Goal: Task Accomplishment & Management: Manage account settings

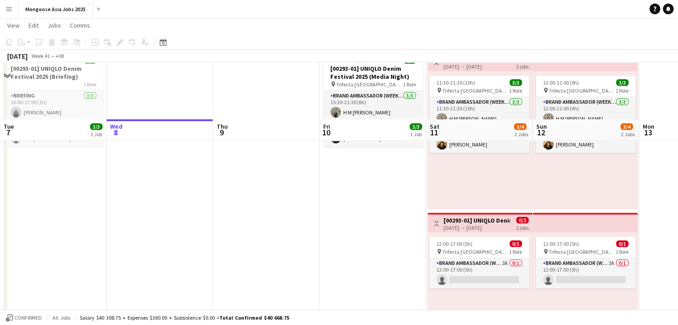
scroll to position [116, 0]
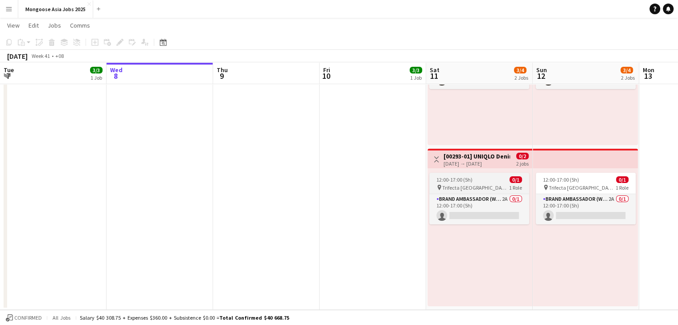
click at [476, 189] on span "Trifecta [GEOGRAPHIC_DATA]" at bounding box center [475, 188] width 67 height 7
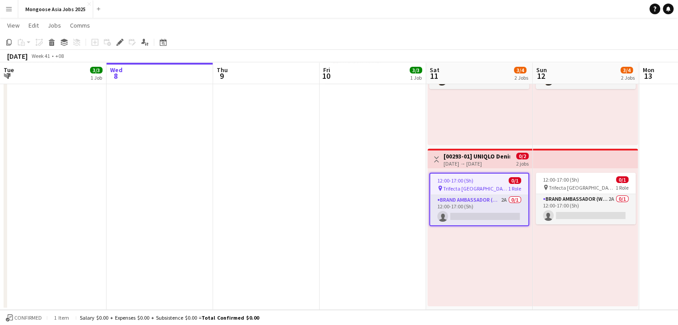
click at [476, 185] on div "pin Trifecta Singapore 1 Role" at bounding box center [479, 188] width 98 height 7
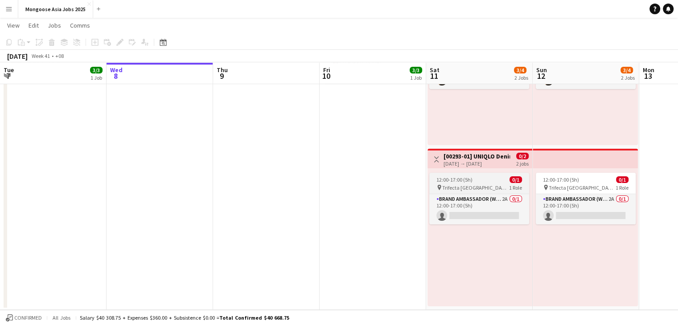
click at [476, 185] on span "Trifecta [GEOGRAPHIC_DATA]" at bounding box center [475, 188] width 67 height 7
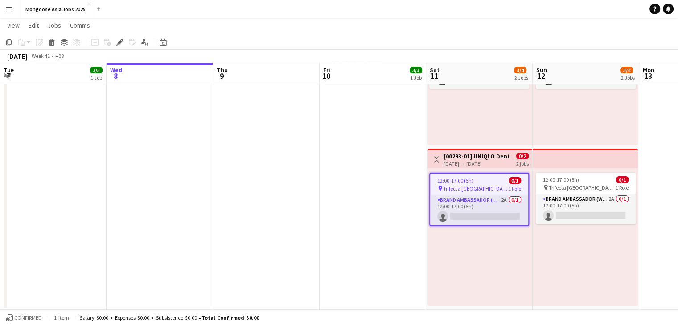
click at [483, 181] on div "12:00-17:00 (5h) 0/1" at bounding box center [479, 180] width 98 height 7
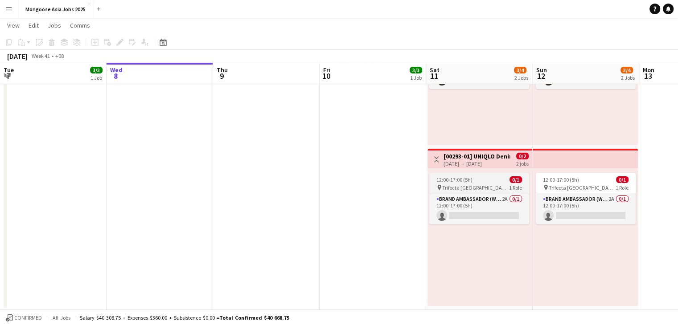
click at [464, 181] on span "12:00-17:00 (5h)" at bounding box center [454, 180] width 36 height 7
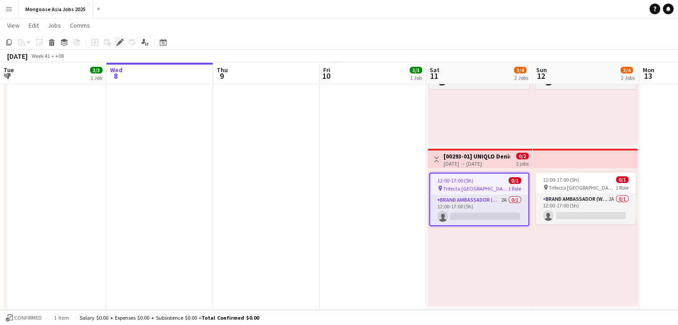
click at [118, 40] on icon "Edit" at bounding box center [119, 42] width 7 height 7
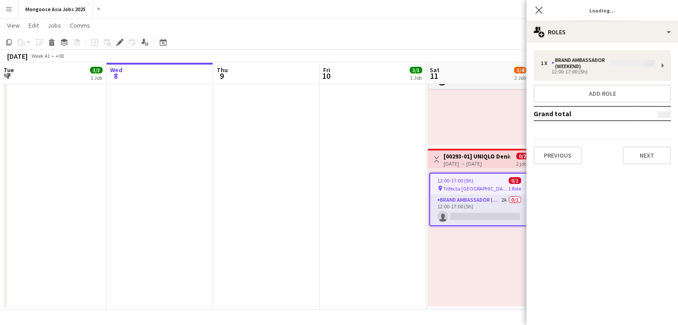
type input "**********"
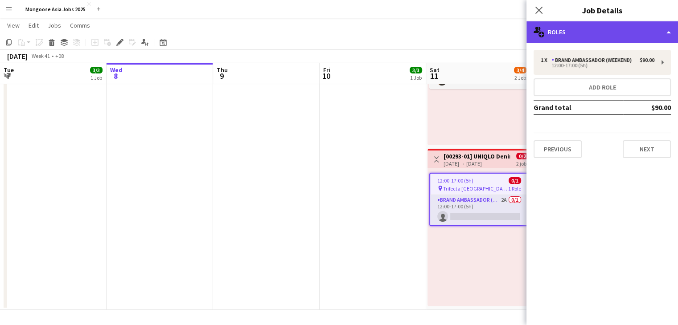
click at [633, 35] on div "multiple-users-add Roles" at bounding box center [602, 31] width 152 height 21
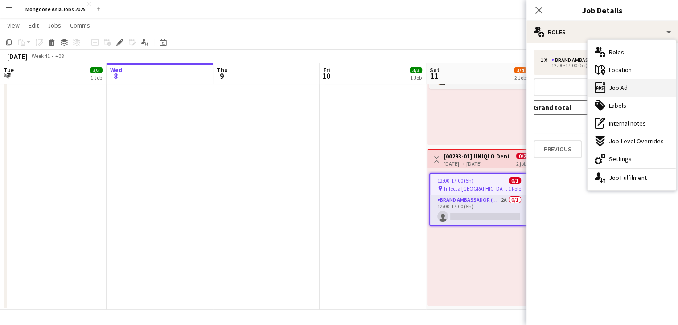
click at [627, 86] on div "ads-window Job Ad" at bounding box center [631, 88] width 88 height 18
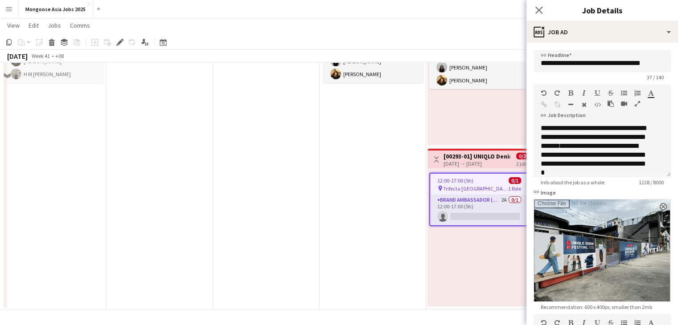
scroll to position [27, 0]
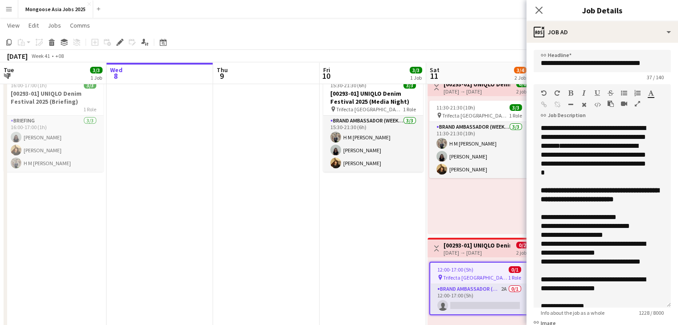
drag, startPoint x: 661, startPoint y: 175, endPoint x: 604, endPoint y: 272, distance: 112.1
click at [633, 308] on div "**********" at bounding box center [602, 216] width 137 height 184
click at [563, 222] on div "**********" at bounding box center [596, 217] width 110 height 9
click at [597, 240] on div "**********" at bounding box center [596, 235] width 110 height 9
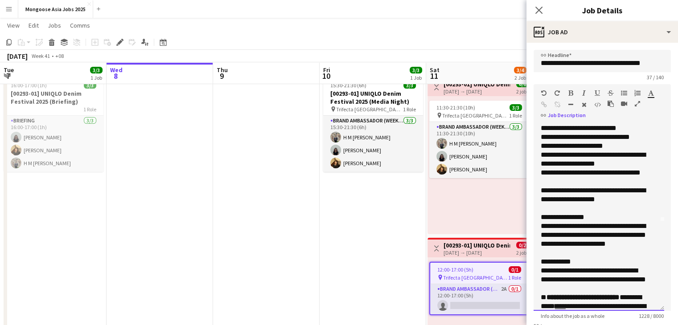
scroll to position [0, 0]
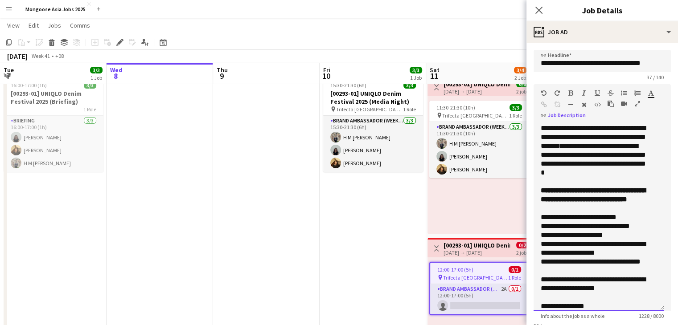
click at [583, 200] on b "**********" at bounding box center [593, 195] width 105 height 16
click at [613, 199] on b "**********" at bounding box center [593, 195] width 105 height 16
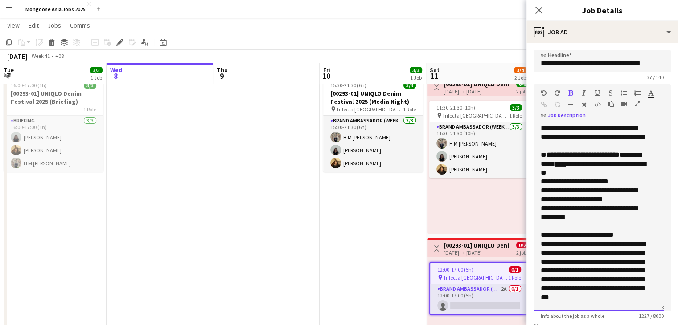
scroll to position [266, 0]
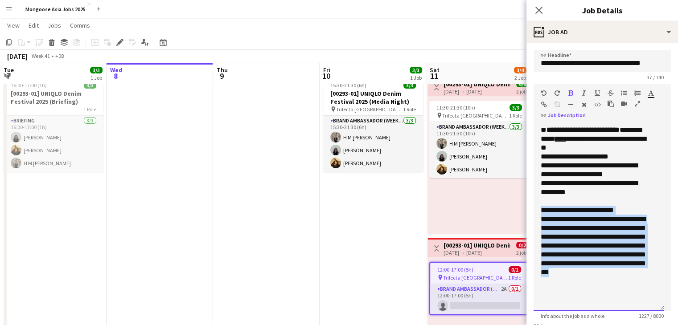
drag, startPoint x: 549, startPoint y: 218, endPoint x: 624, endPoint y: 301, distance: 112.3
click at [624, 301] on div "**********" at bounding box center [599, 217] width 131 height 187
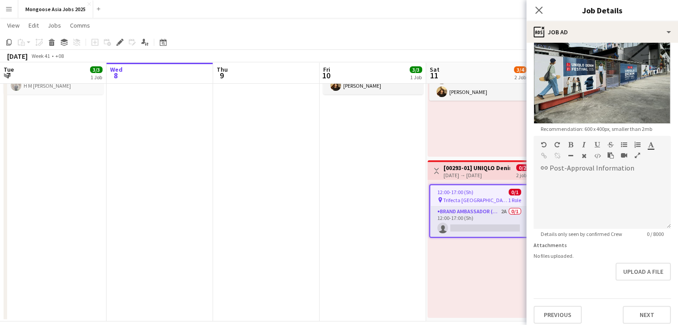
scroll to position [116, 0]
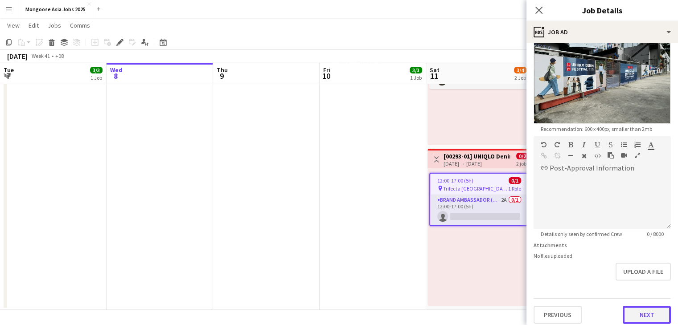
click at [651, 306] on button "Next" at bounding box center [647, 315] width 48 height 18
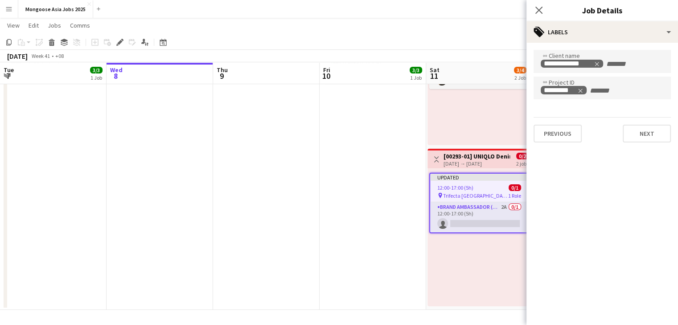
scroll to position [0, 0]
click at [657, 133] on button "Next" at bounding box center [647, 134] width 48 height 18
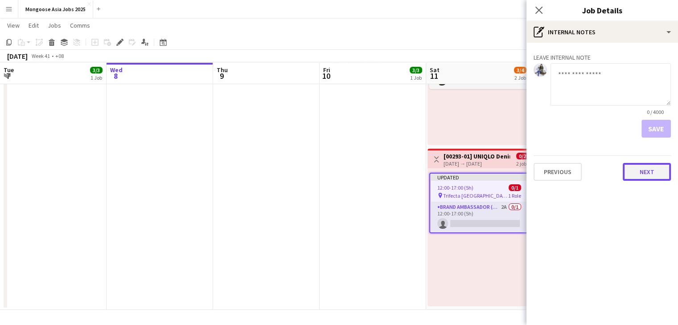
click at [647, 171] on button "Next" at bounding box center [647, 172] width 48 height 18
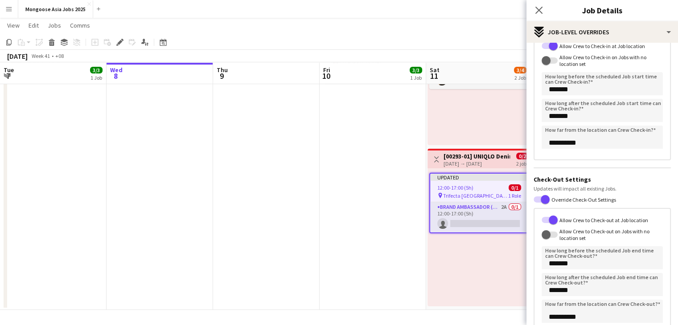
scroll to position [135, 0]
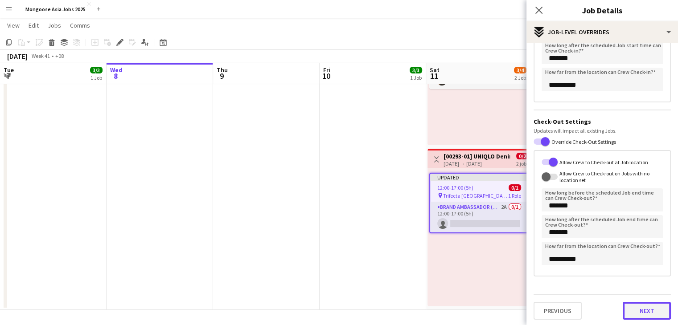
click at [642, 313] on button "Next" at bounding box center [647, 311] width 48 height 18
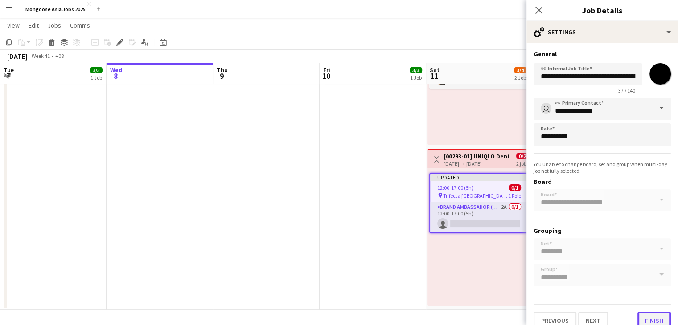
click at [653, 320] on button "Finish" at bounding box center [653, 321] width 33 height 18
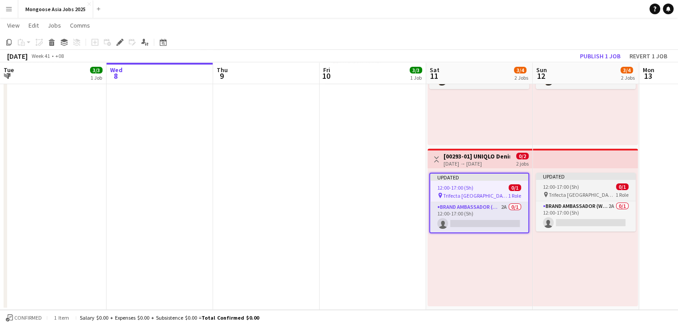
click at [574, 186] on span "12:00-17:00 (5h)" at bounding box center [561, 187] width 36 height 7
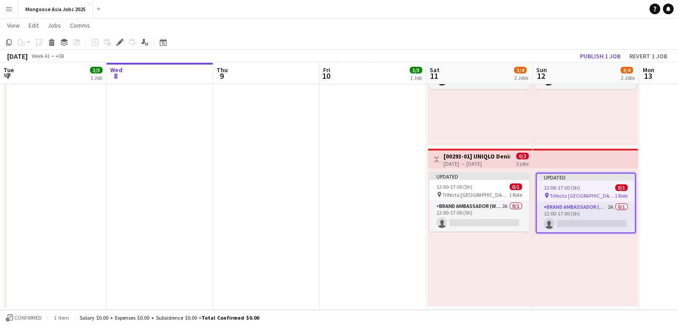
click at [122, 43] on icon "Edit" at bounding box center [119, 42] width 7 height 7
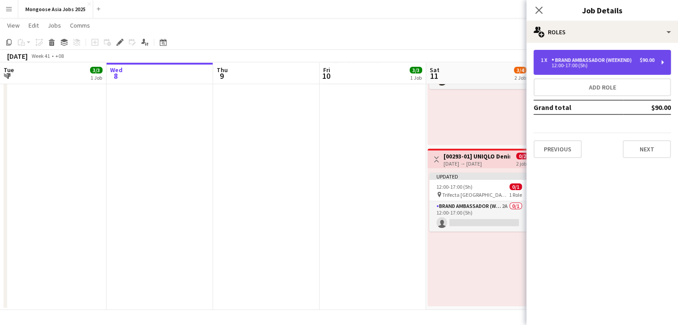
click at [587, 62] on div "Brand Ambassador (weekend)" at bounding box center [593, 60] width 84 height 6
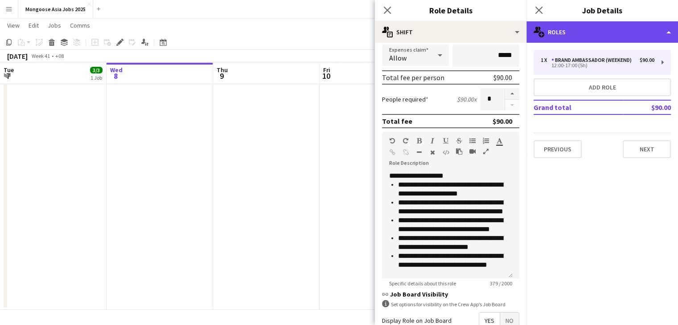
click at [575, 36] on div "multiple-users-add Roles" at bounding box center [602, 31] width 152 height 21
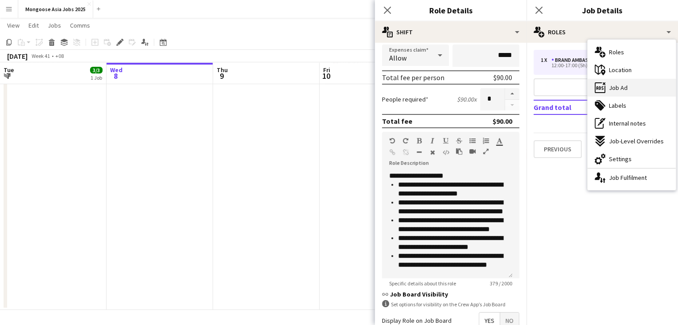
click at [619, 84] on span "Job Ad" at bounding box center [618, 88] width 19 height 8
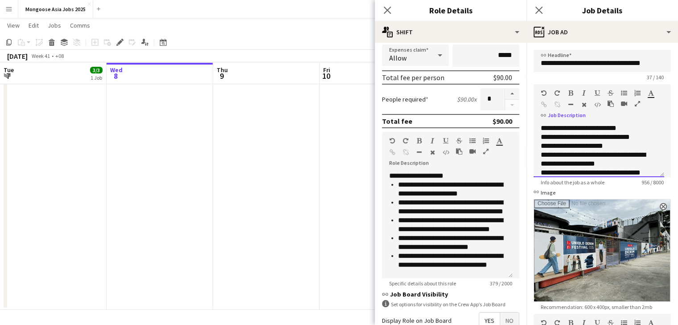
drag, startPoint x: 583, startPoint y: 147, endPoint x: 563, endPoint y: 147, distance: 20.9
click at [563, 142] on div "**********" at bounding box center [596, 137] width 110 height 9
click at [589, 142] on div "**********" at bounding box center [596, 137] width 110 height 9
click at [568, 142] on div "**********" at bounding box center [596, 137] width 110 height 9
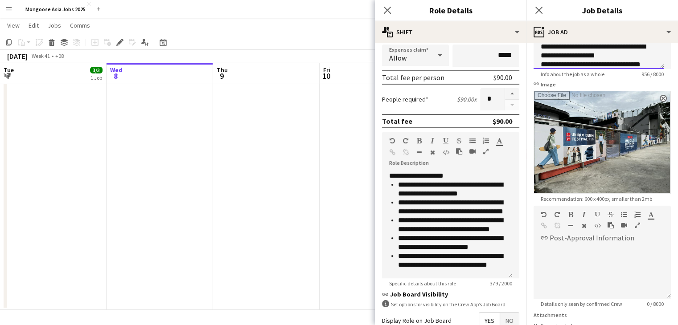
scroll to position [178, 0]
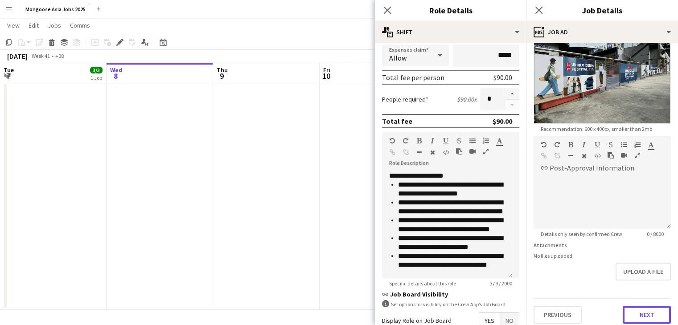
click at [637, 306] on button "Next" at bounding box center [647, 315] width 48 height 18
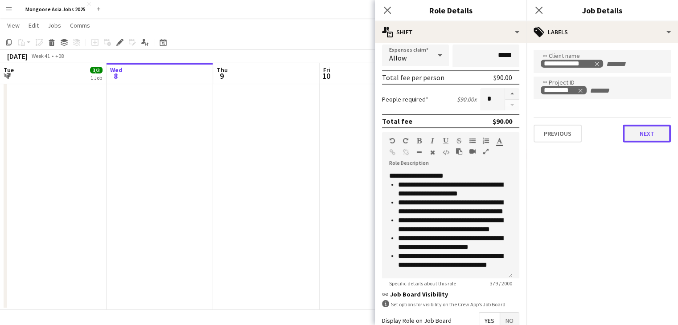
click at [653, 131] on button "Next" at bounding box center [647, 134] width 48 height 18
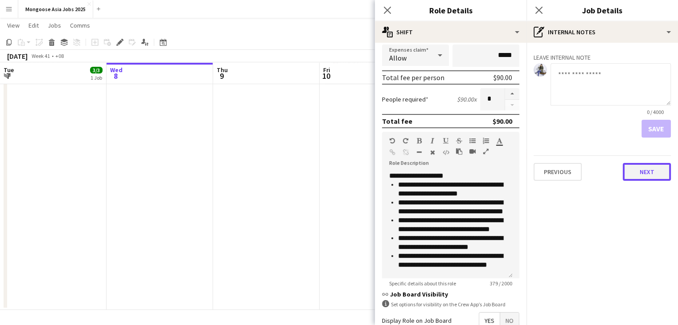
click at [653, 172] on button "Next" at bounding box center [647, 172] width 48 height 18
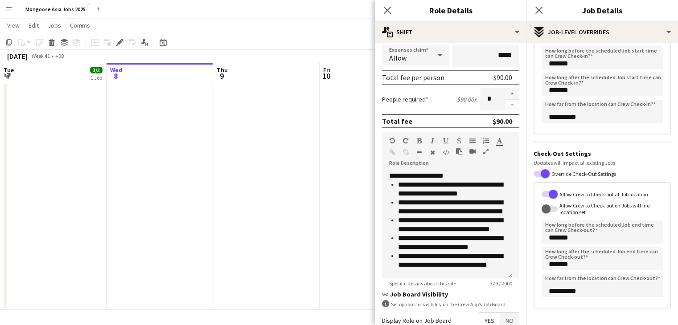
scroll to position [134, 0]
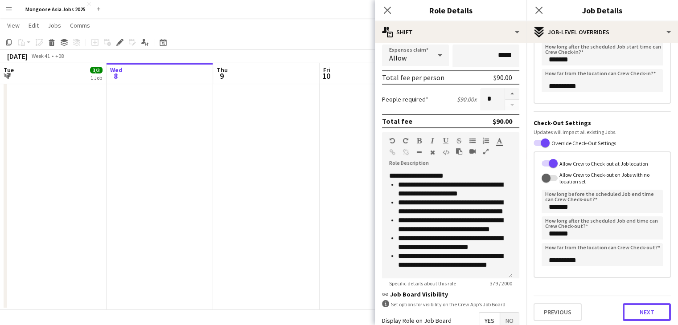
drag, startPoint x: 644, startPoint y: 312, endPoint x: 638, endPoint y: 293, distance: 20.0
click at [644, 312] on button "Next" at bounding box center [647, 313] width 48 height 18
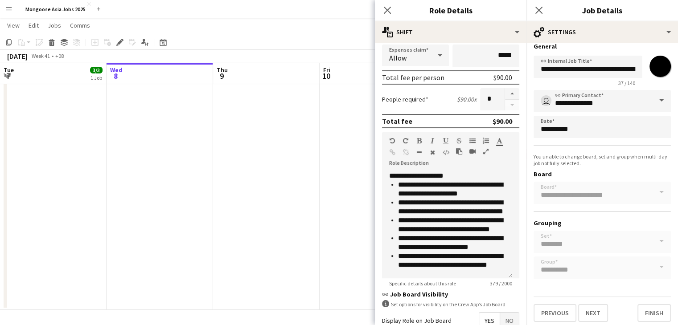
scroll to position [10, 0]
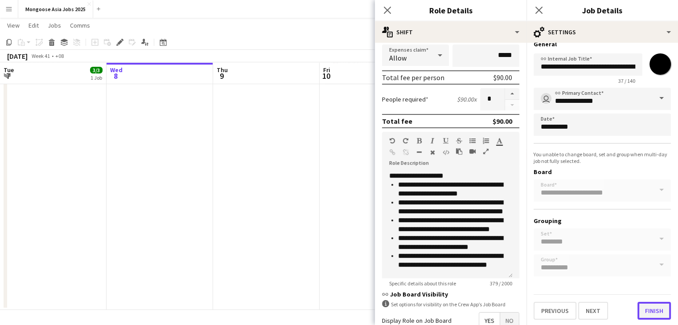
click at [641, 304] on button "Finish" at bounding box center [653, 311] width 33 height 18
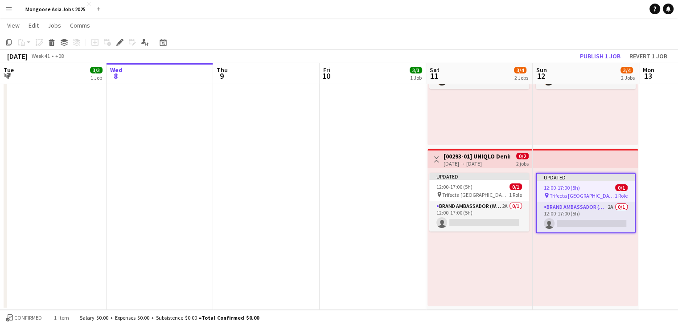
click at [349, 231] on app-date-cell "15:30-21:30 (6h) 3/3 [00293-01] UNIQLO Denim Festival 2025 (Media Night) pin Tr…" at bounding box center [373, 147] width 107 height 326
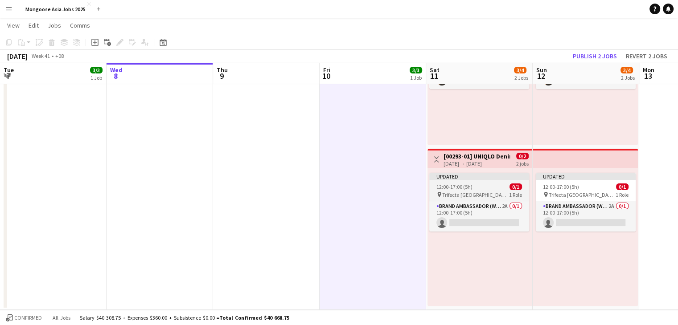
click at [466, 189] on span "12:00-17:00 (5h)" at bounding box center [454, 187] width 36 height 7
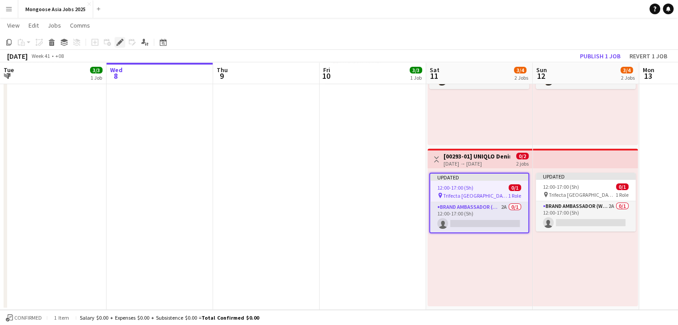
click at [116, 41] on icon "Edit" at bounding box center [119, 42] width 7 height 7
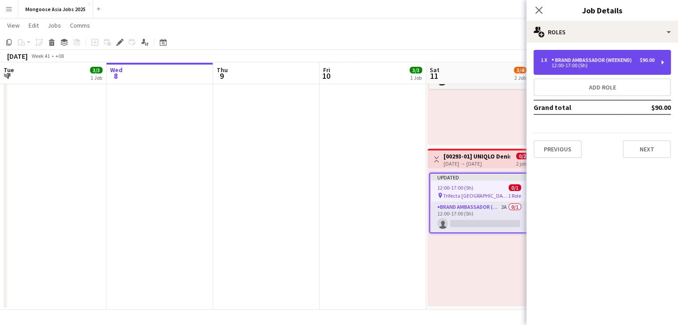
click at [575, 63] on div "12:00-17:00 (5h)" at bounding box center [598, 65] width 114 height 4
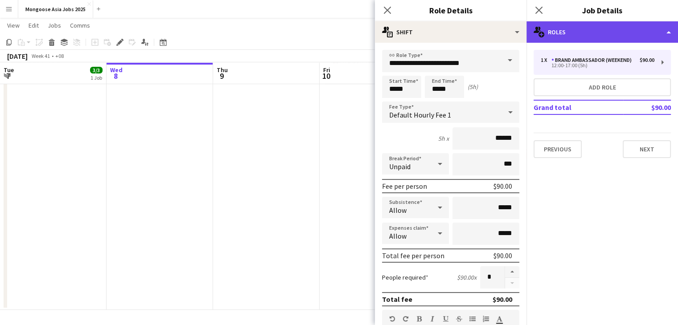
click at [573, 37] on div "multiple-users-add Roles" at bounding box center [602, 31] width 152 height 21
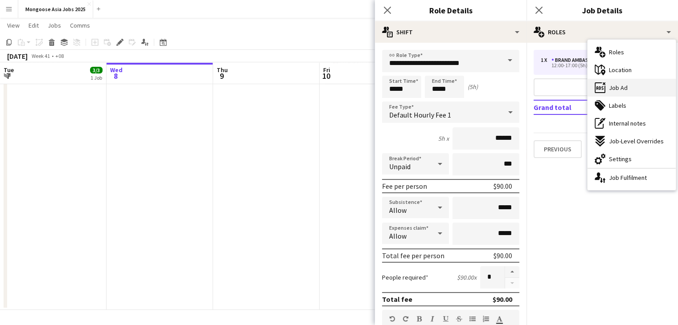
click at [625, 86] on span "Job Ad" at bounding box center [618, 88] width 19 height 8
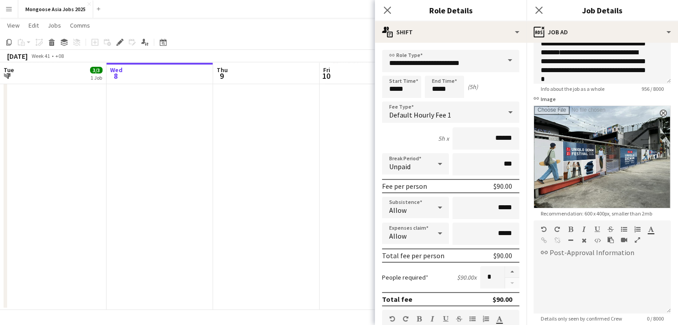
scroll to position [0, 0]
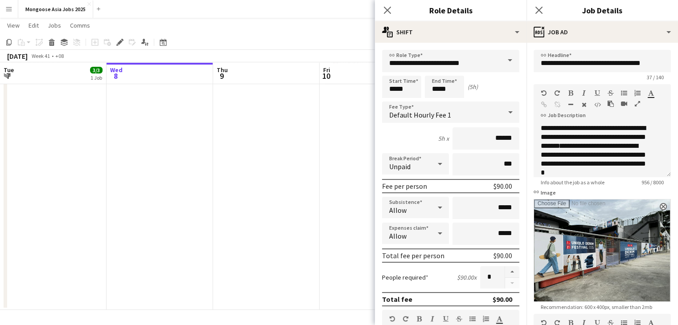
click at [661, 174] on div "**********" at bounding box center [602, 150] width 137 height 53
click at [638, 106] on icon "button" at bounding box center [637, 104] width 5 height 6
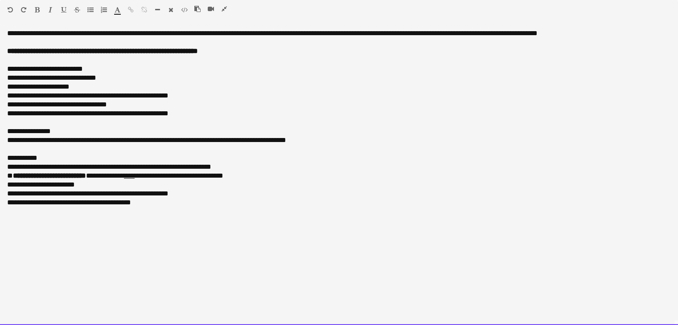
click at [53, 78] on div "**********" at bounding box center [339, 78] width 664 height 9
click at [53, 77] on div "**********" at bounding box center [339, 78] width 664 height 9
click at [45, 77] on div "**********" at bounding box center [339, 78] width 664 height 9
drag, startPoint x: 59, startPoint y: 78, endPoint x: 31, endPoint y: 78, distance: 28.1
click at [31, 78] on div "**********" at bounding box center [339, 78] width 664 height 9
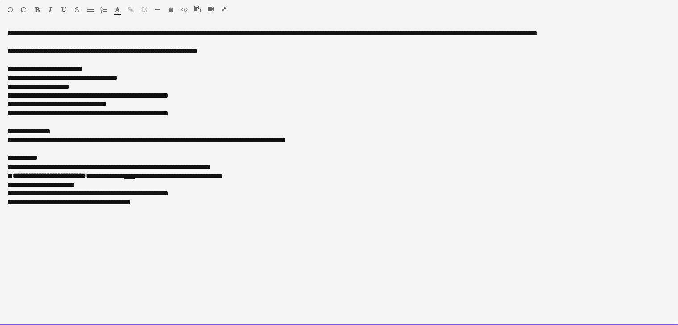
click at [84, 79] on div "**********" at bounding box center [339, 78] width 664 height 9
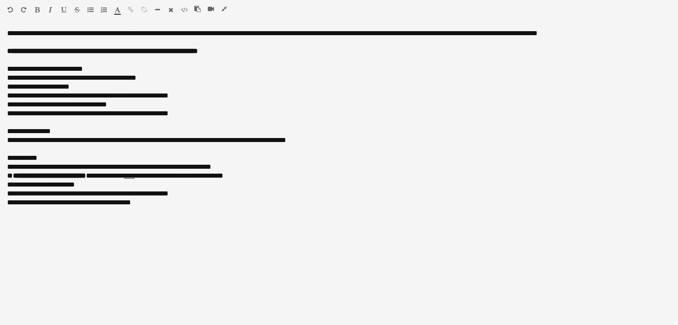
click at [225, 7] on icon "button" at bounding box center [224, 9] width 5 height 6
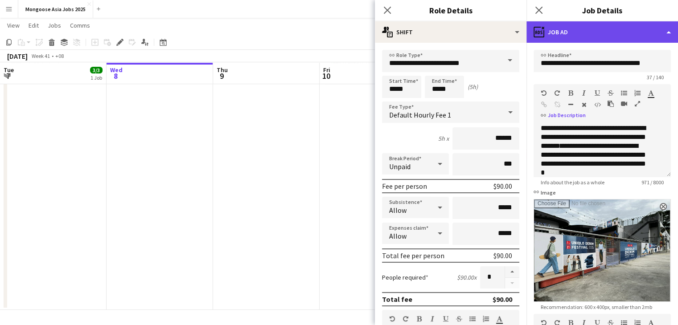
click at [669, 33] on div "ads-window Job Ad" at bounding box center [602, 31] width 152 height 21
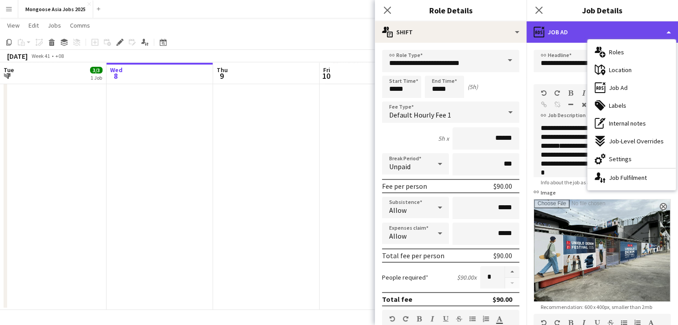
click at [569, 29] on div "ads-window Job Ad" at bounding box center [602, 31] width 152 height 21
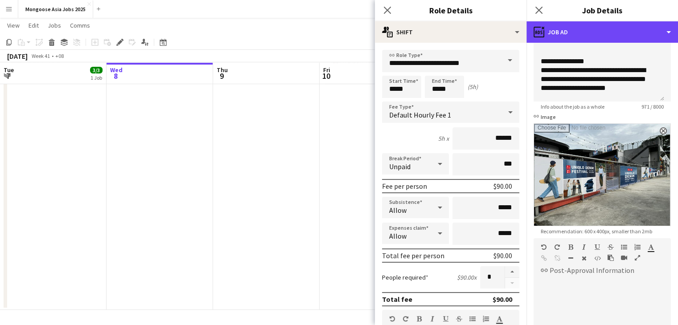
scroll to position [178, 0]
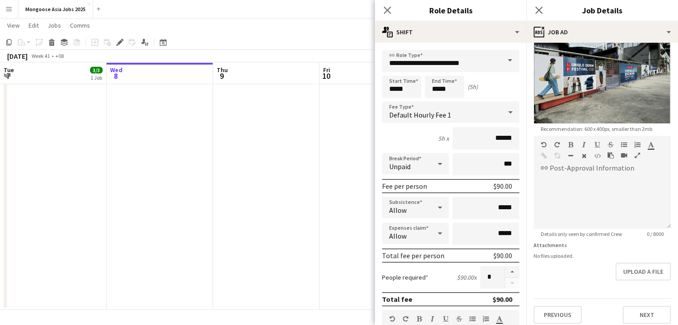
click at [624, 299] on div "Previous Next" at bounding box center [602, 311] width 137 height 25
click at [628, 306] on button "Next" at bounding box center [647, 315] width 48 height 18
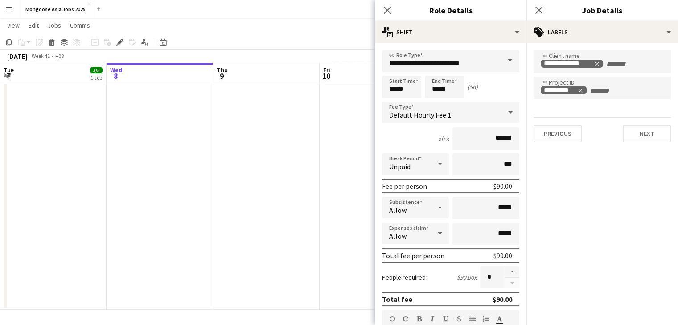
click at [635, 123] on div "Previous Next" at bounding box center [602, 129] width 137 height 25
click at [637, 128] on button "Next" at bounding box center [647, 134] width 48 height 18
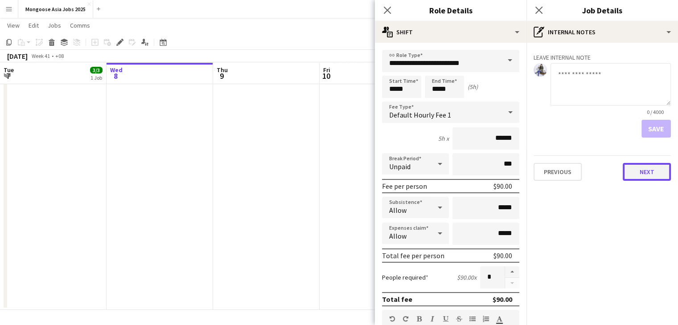
click at [651, 178] on button "Next" at bounding box center [647, 172] width 48 height 18
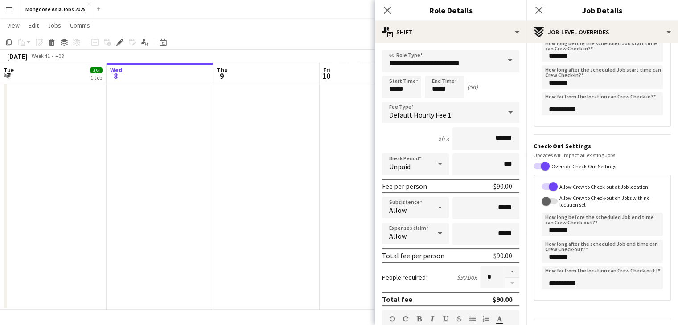
scroll to position [135, 0]
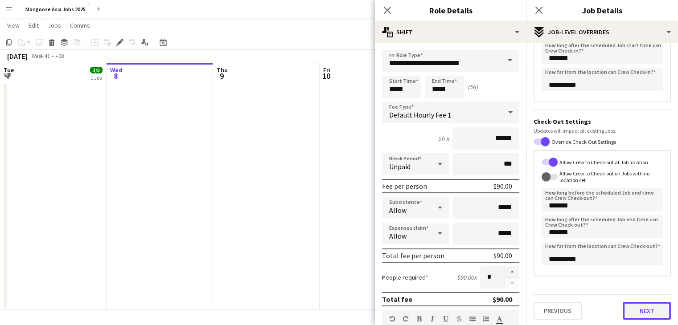
click at [649, 303] on button "Next" at bounding box center [647, 311] width 48 height 18
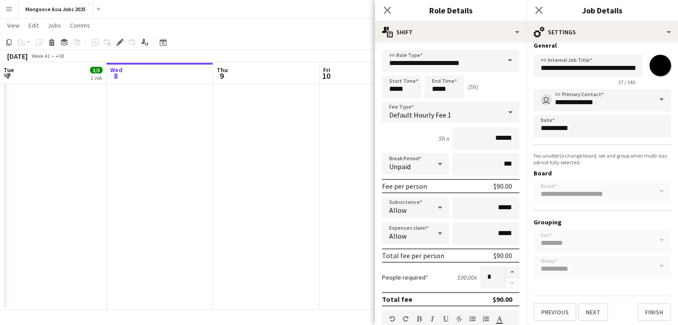
scroll to position [10, 0]
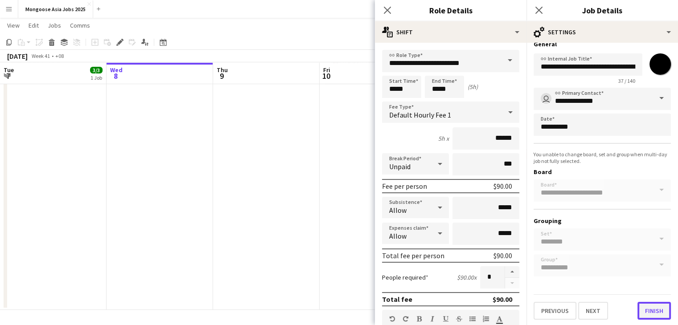
click at [651, 313] on button "Finish" at bounding box center [653, 311] width 33 height 18
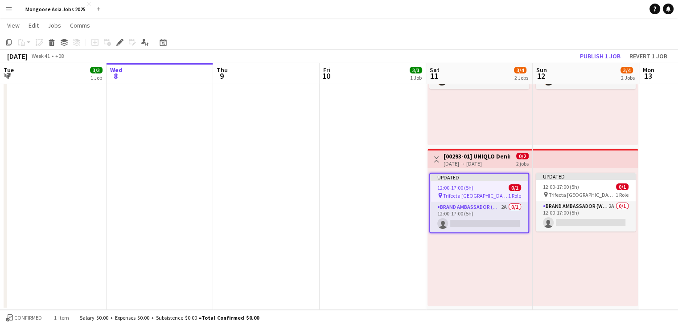
click at [579, 172] on div "Updated 12:00-17:00 (5h) 0/1 pin Trifecta Singapore 1 Role Brand Ambassador (we…" at bounding box center [585, 237] width 105 height 138
click at [581, 179] on div "Updated" at bounding box center [586, 176] width 100 height 7
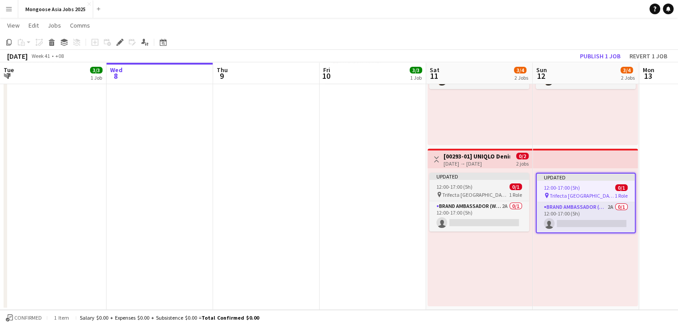
click at [489, 192] on div "pin Trifecta Singapore 1 Role" at bounding box center [479, 194] width 100 height 7
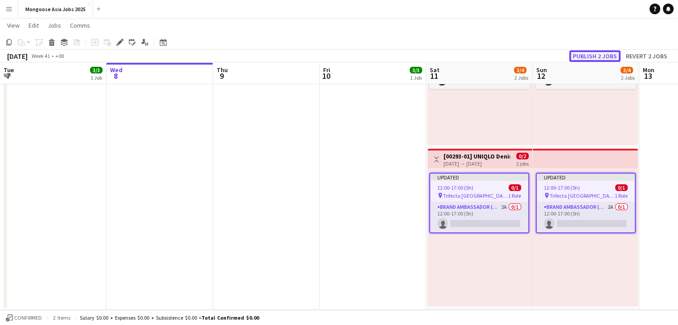
click at [586, 53] on button "Publish 2 jobs" at bounding box center [594, 56] width 51 height 12
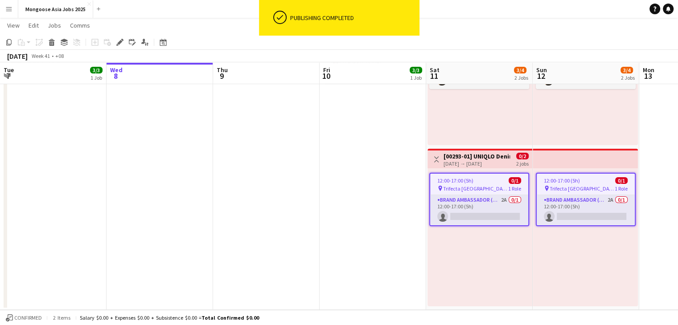
click at [489, 186] on div "pin Trifecta Singapore 1 Role" at bounding box center [479, 188] width 98 height 7
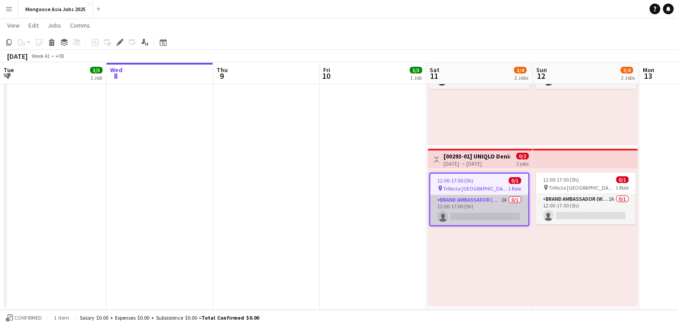
click at [499, 202] on app-card-role "Brand Ambassador (weekend) 2A 0/1 12:00-17:00 (5h) single-neutral-actions" at bounding box center [479, 210] width 98 height 30
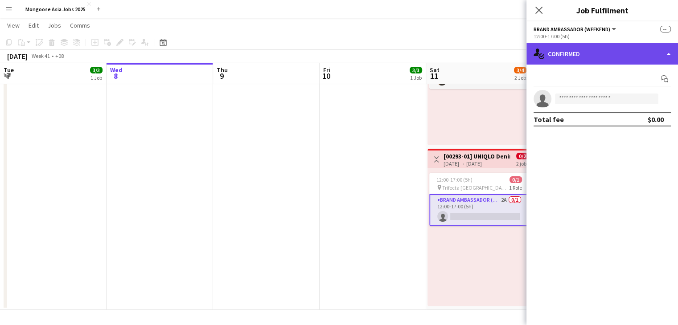
click at [610, 58] on div "single-neutral-actions-check-2 Confirmed" at bounding box center [602, 53] width 152 height 21
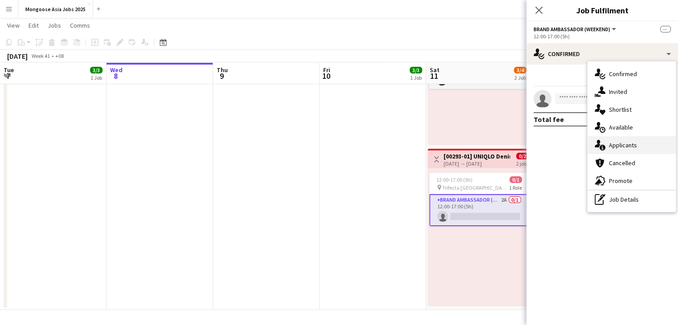
click at [618, 143] on span "Applicants" at bounding box center [623, 145] width 28 height 8
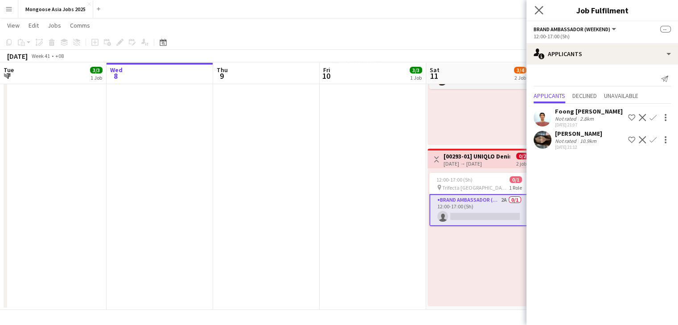
click at [542, 11] on icon "Close pop-in" at bounding box center [538, 10] width 8 height 8
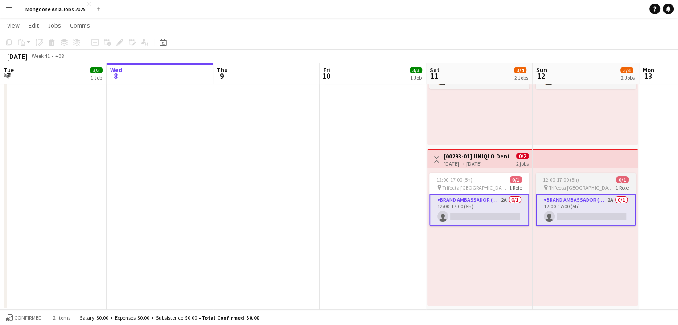
click at [585, 185] on span "Trifecta [GEOGRAPHIC_DATA]" at bounding box center [582, 188] width 67 height 7
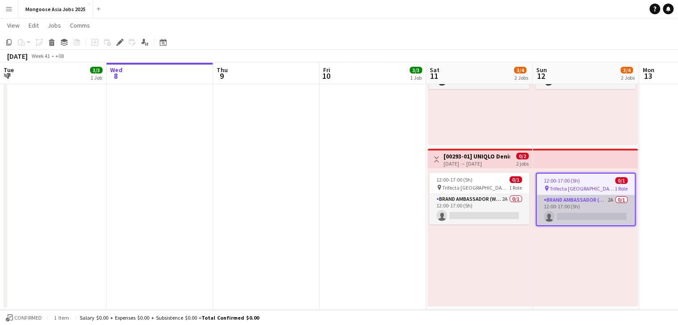
click at [576, 196] on app-card-role "Brand Ambassador (weekend) 2A 0/1 12:00-17:00 (5h) single-neutral-actions" at bounding box center [586, 210] width 98 height 30
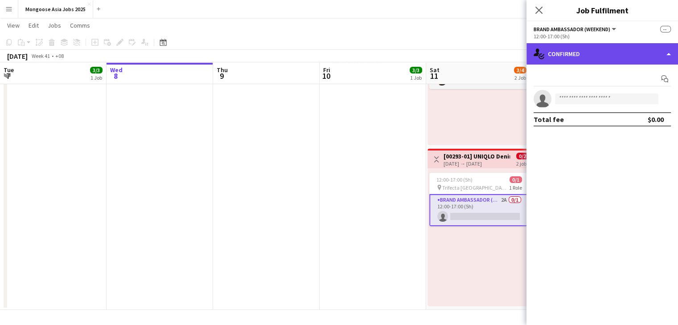
click at [589, 58] on div "single-neutral-actions-check-2 Confirmed" at bounding box center [602, 53] width 152 height 21
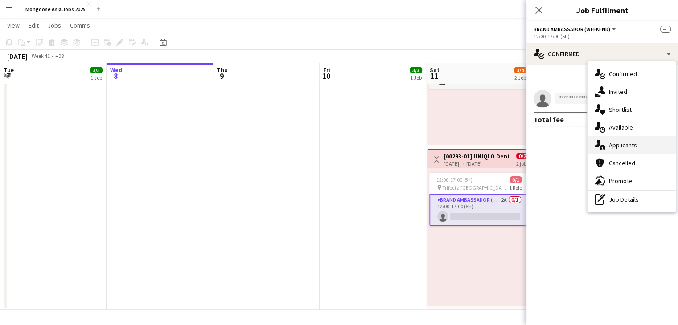
click at [622, 144] on span "Applicants" at bounding box center [623, 145] width 28 height 8
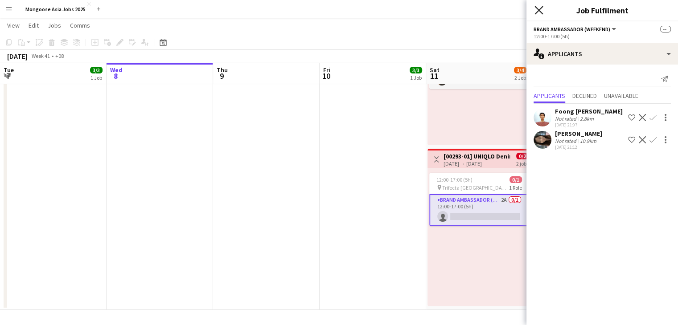
click at [541, 9] on icon "Close pop-in" at bounding box center [538, 10] width 8 height 8
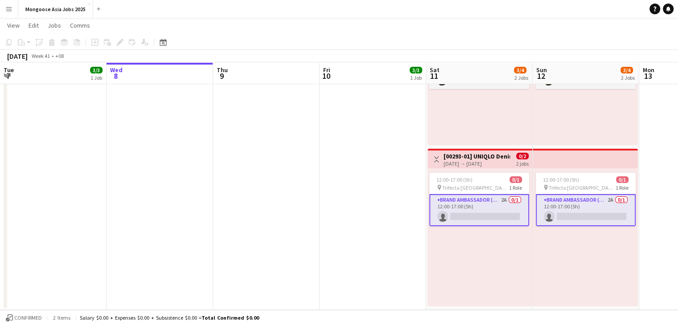
click at [466, 205] on app-card-role "Brand Ambassador (weekend) 2A 0/1 12:00-17:00 (5h) single-neutral-actions" at bounding box center [479, 210] width 100 height 32
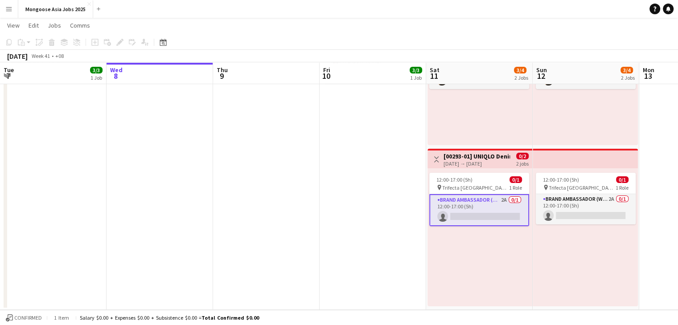
click at [359, 206] on app-date-cell "15:30-21:30 (6h) 3/3 [00293-01] UNIQLO Denim Festival 2025 (Media Night) pin Tr…" at bounding box center [373, 147] width 107 height 326
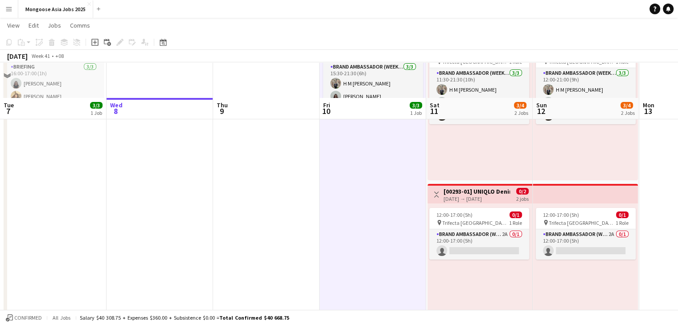
scroll to position [116, 0]
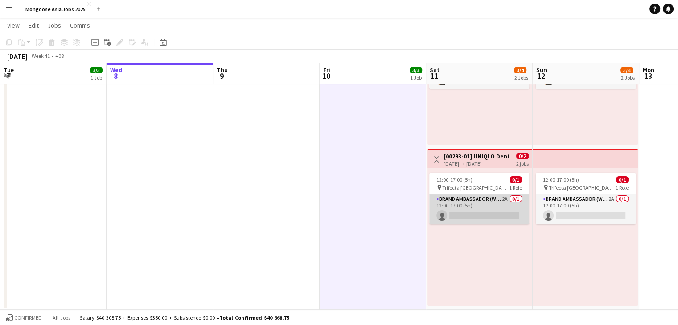
click at [472, 202] on app-card-role "Brand Ambassador (weekend) 2A 0/1 12:00-17:00 (5h) single-neutral-actions" at bounding box center [479, 209] width 100 height 30
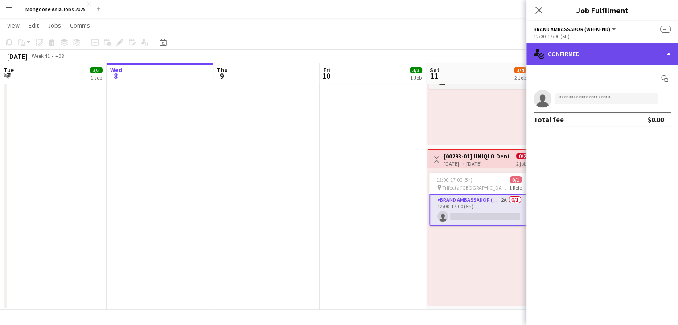
click at [604, 56] on div "single-neutral-actions-check-2 Confirmed" at bounding box center [602, 53] width 152 height 21
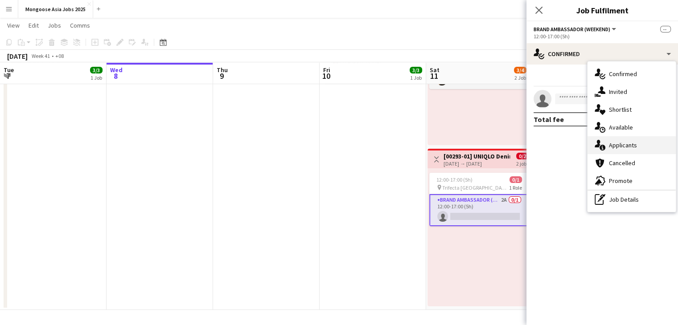
click at [622, 145] on span "Applicants" at bounding box center [623, 145] width 28 height 8
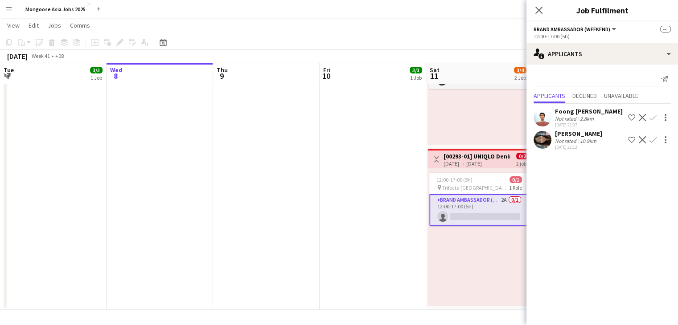
click at [557, 139] on div "Not rated" at bounding box center [566, 141] width 23 height 7
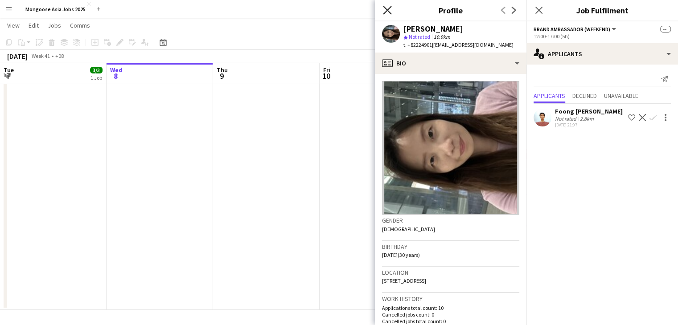
click at [389, 9] on icon at bounding box center [387, 10] width 8 height 8
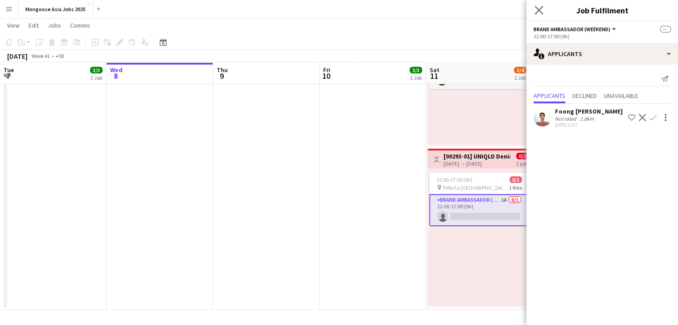
click at [534, 12] on app-icon "Close pop-in" at bounding box center [539, 10] width 13 height 13
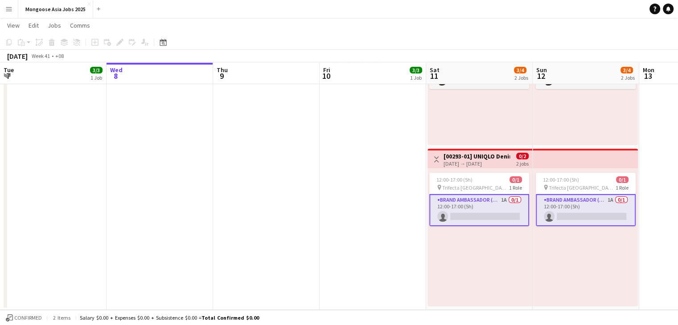
click at [389, 218] on app-date-cell "15:30-21:30 (6h) 3/3 [00293-01] UNIQLO Denim Festival 2025 (Media Night) pin Tr…" at bounding box center [373, 147] width 107 height 326
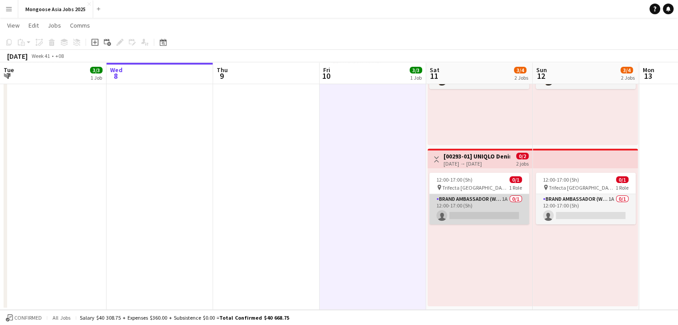
click at [485, 205] on app-card-role "Brand Ambassador (weekend) 1A 0/1 12:00-17:00 (5h) single-neutral-actions" at bounding box center [479, 209] width 100 height 30
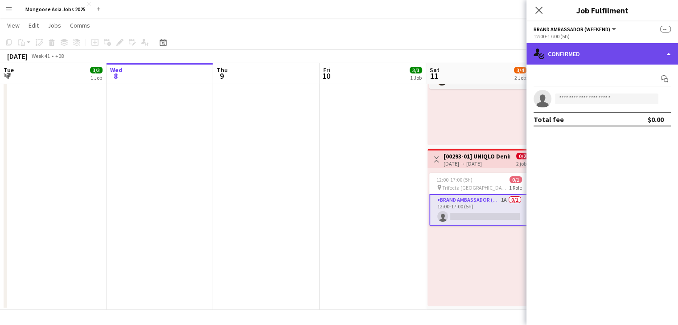
click at [583, 53] on div "single-neutral-actions-check-2 Confirmed" at bounding box center [602, 53] width 152 height 21
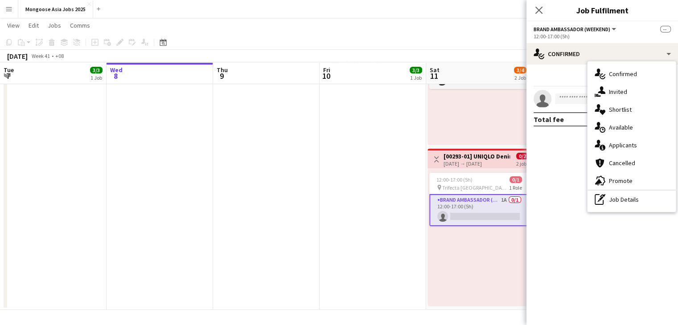
click at [296, 197] on app-date-cell at bounding box center [266, 147] width 107 height 326
